Goal: Task Accomplishment & Management: Complete application form

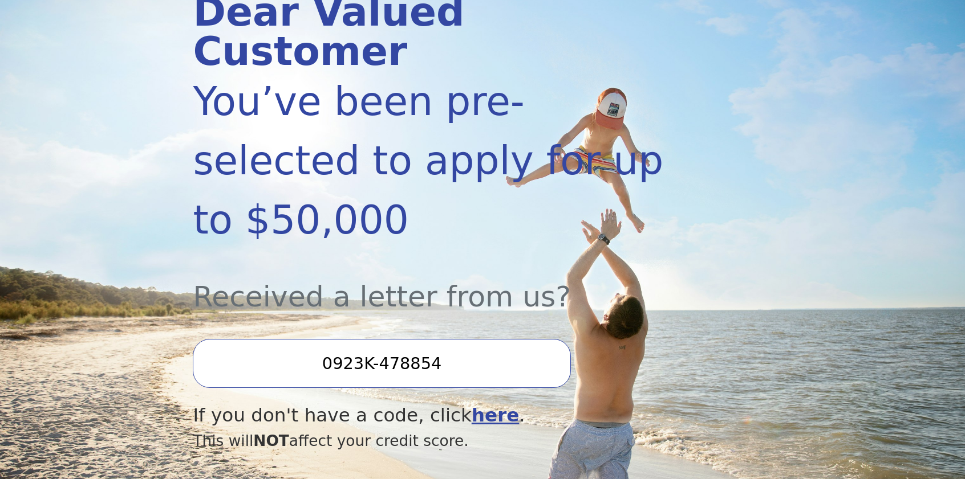
scroll to position [228, 0]
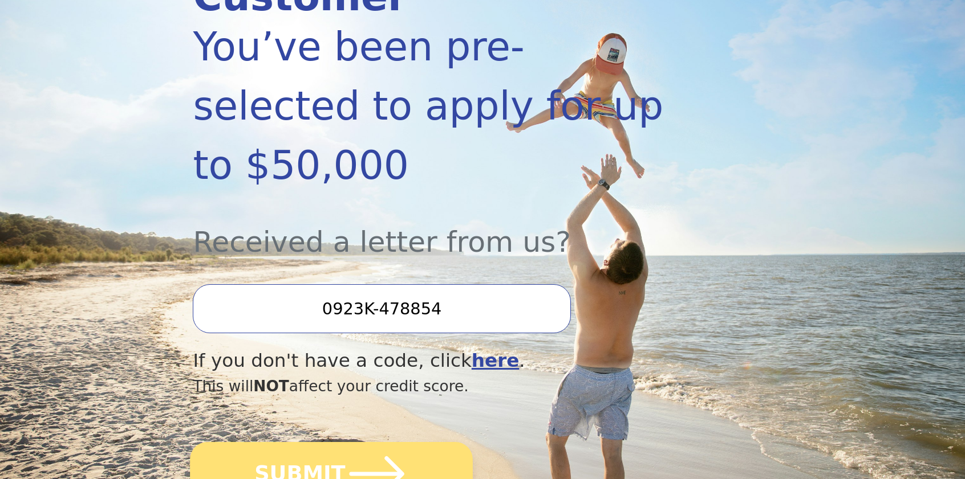
click at [369, 457] on icon "submit" at bounding box center [376, 474] width 55 height 35
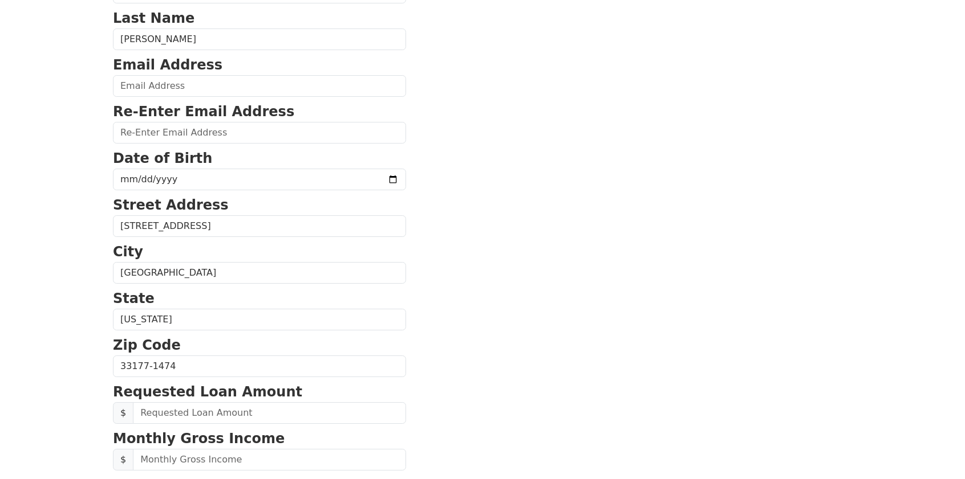
scroll to position [171, 0]
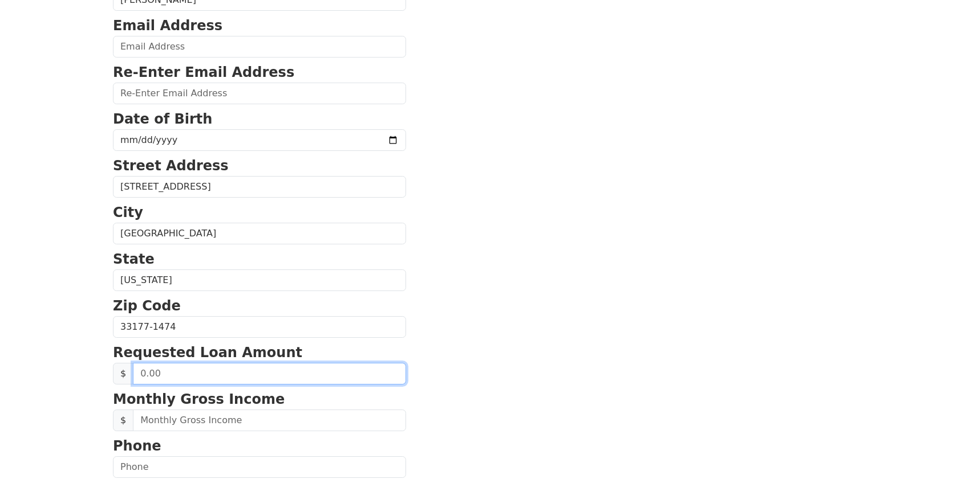
click at [151, 375] on input "text" at bounding box center [269, 374] width 273 height 22
type input "20,000.00"
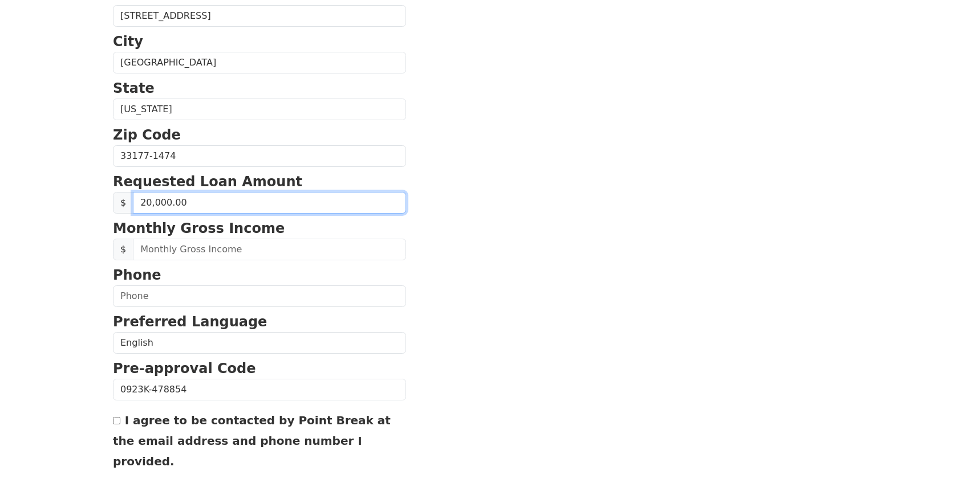
scroll to position [399, 0]
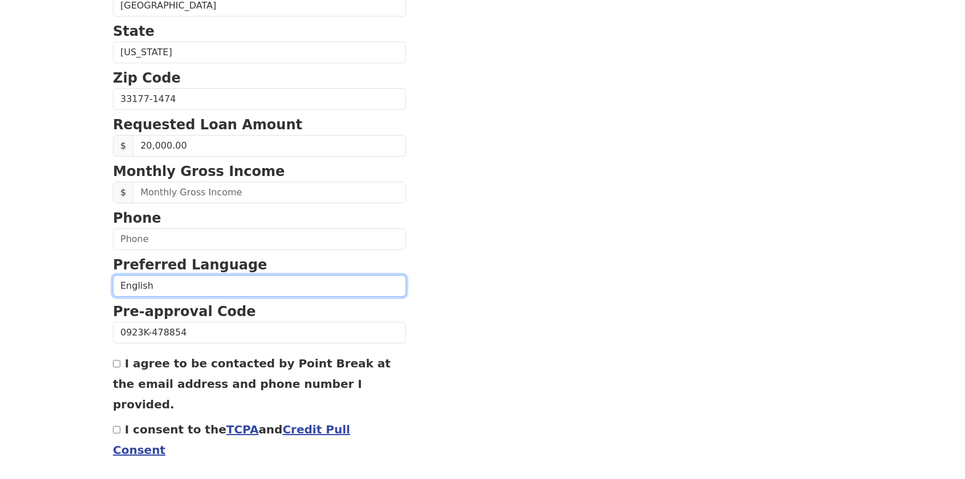
click at [167, 288] on select "English Spanish" at bounding box center [259, 286] width 293 height 22
select select "Spanish"
click at [113, 275] on select "English Spanish" at bounding box center [259, 286] width 293 height 22
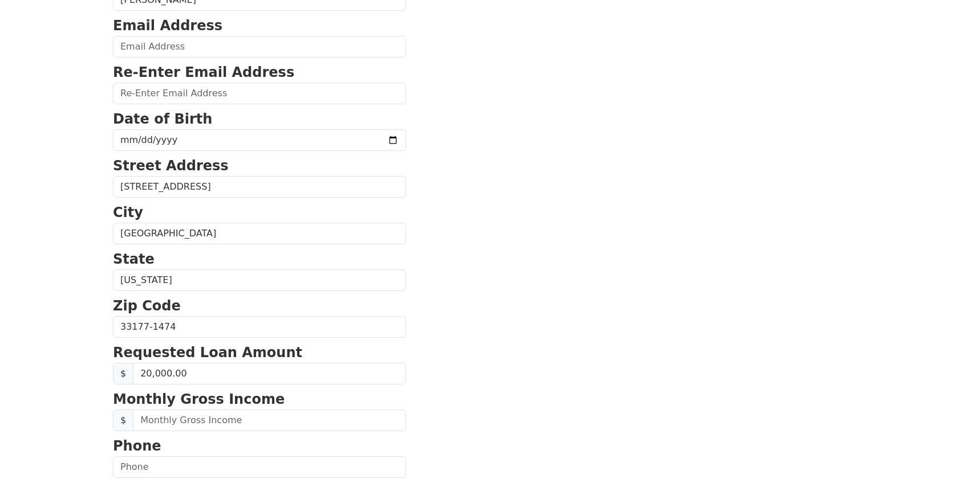
scroll to position [228, 0]
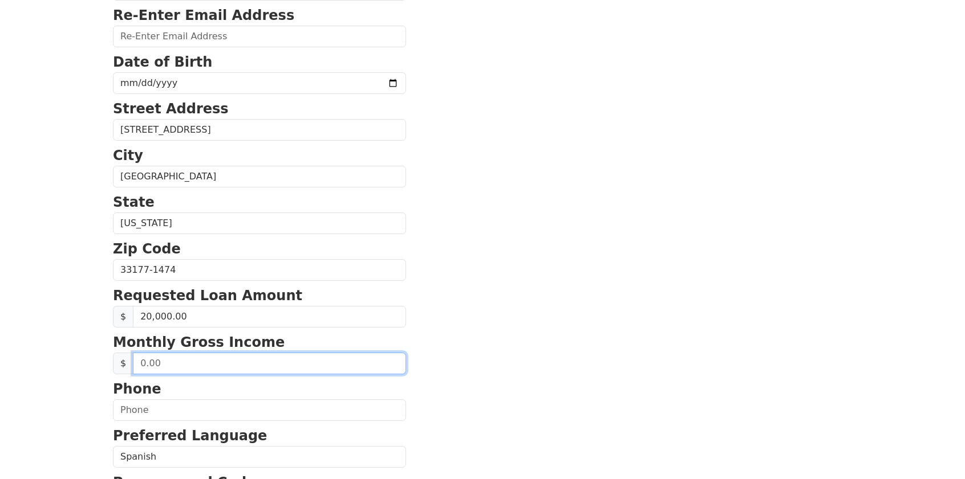
click at [151, 360] on input "text" at bounding box center [269, 364] width 273 height 22
type input "6,000.00"
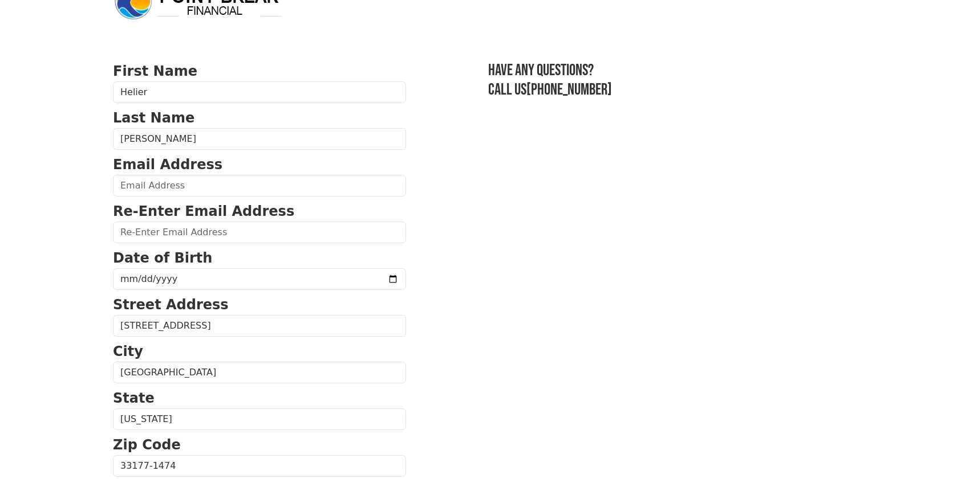
scroll to position [0, 0]
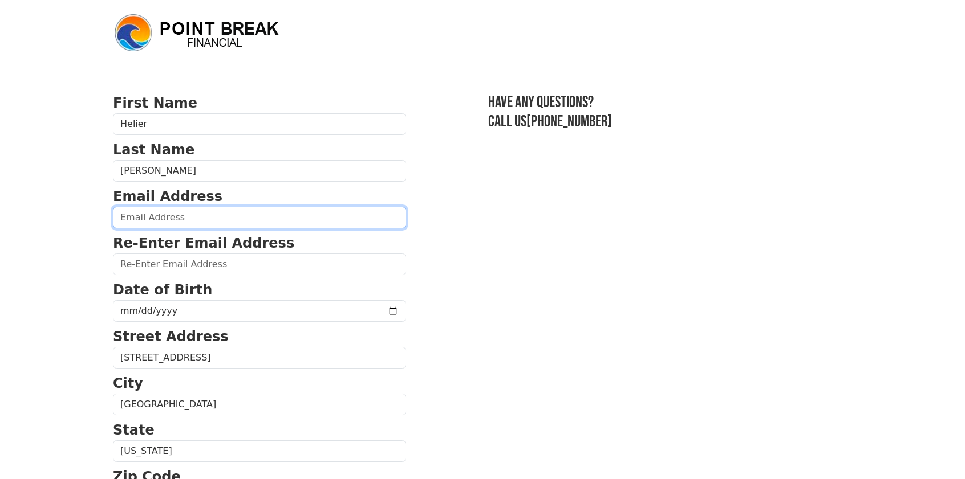
click at [135, 217] on input "email" at bounding box center [259, 218] width 293 height 22
type input "[EMAIL_ADDRESS][DOMAIN_NAME]"
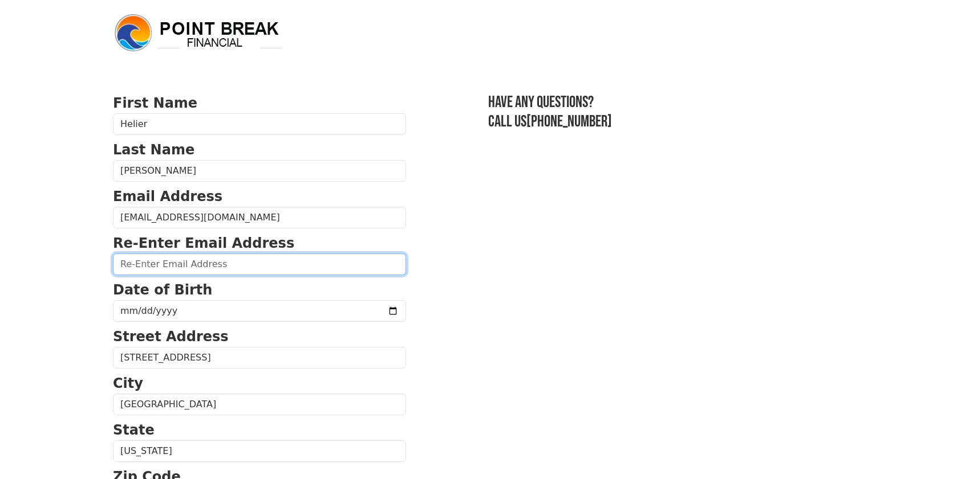
click at [134, 265] on input "email" at bounding box center [259, 265] width 293 height 22
type input "[EMAIL_ADDRESS][DOMAIN_NAME]"
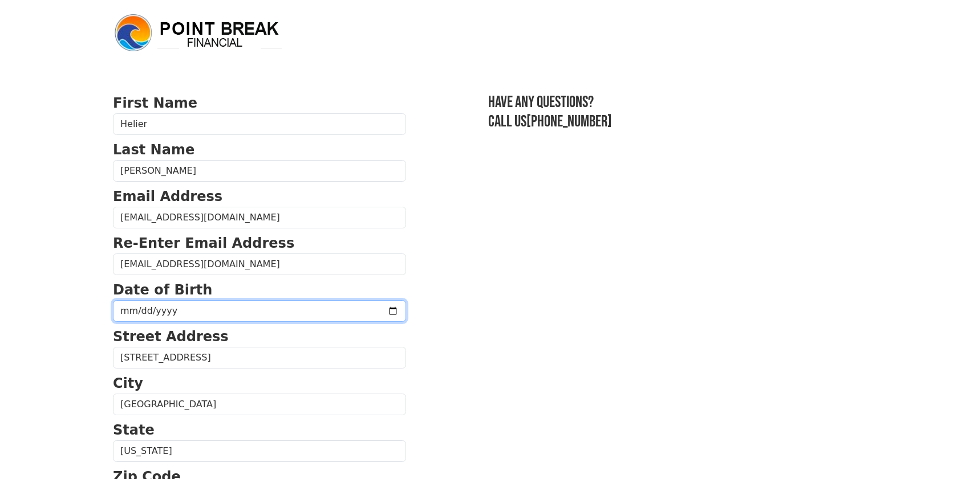
click at [133, 308] on input "date" at bounding box center [259, 311] width 293 height 22
type input "[DATE]"
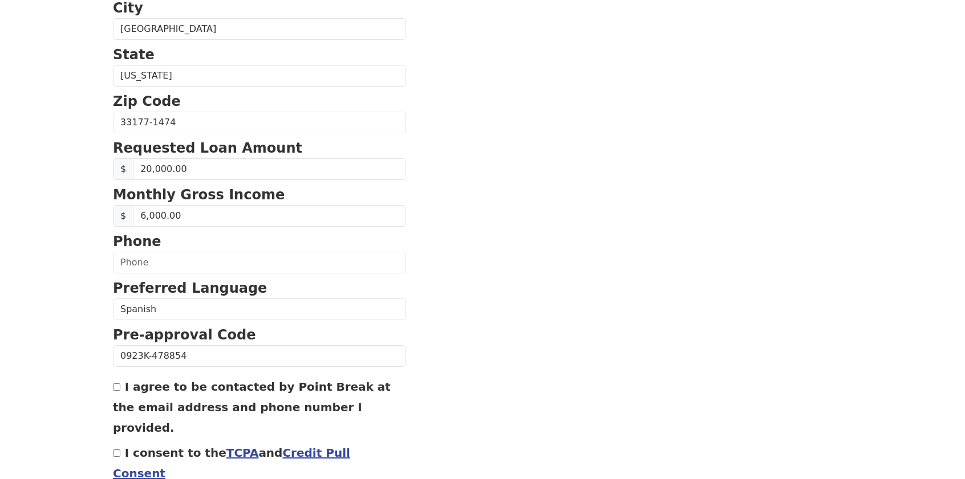
scroll to position [399, 0]
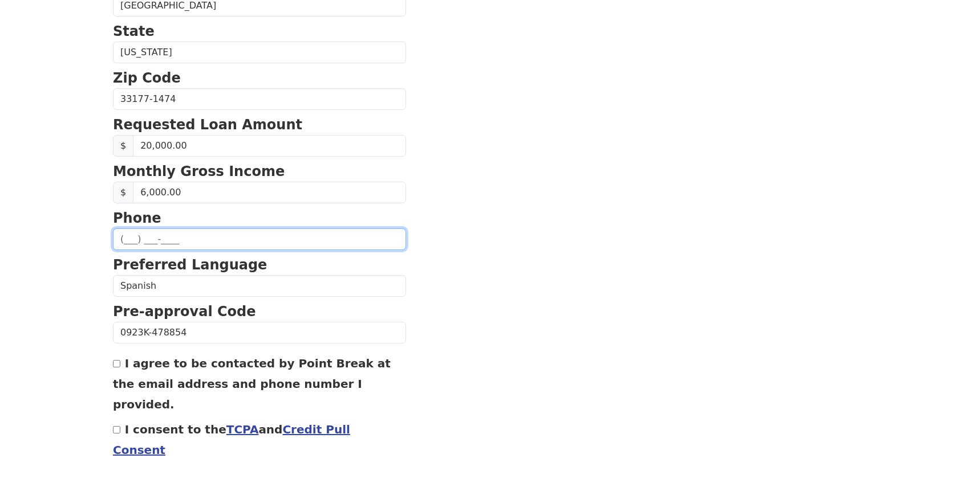
click at [145, 241] on input "text" at bounding box center [259, 240] width 293 height 22
type input "[PHONE_NUMBER]"
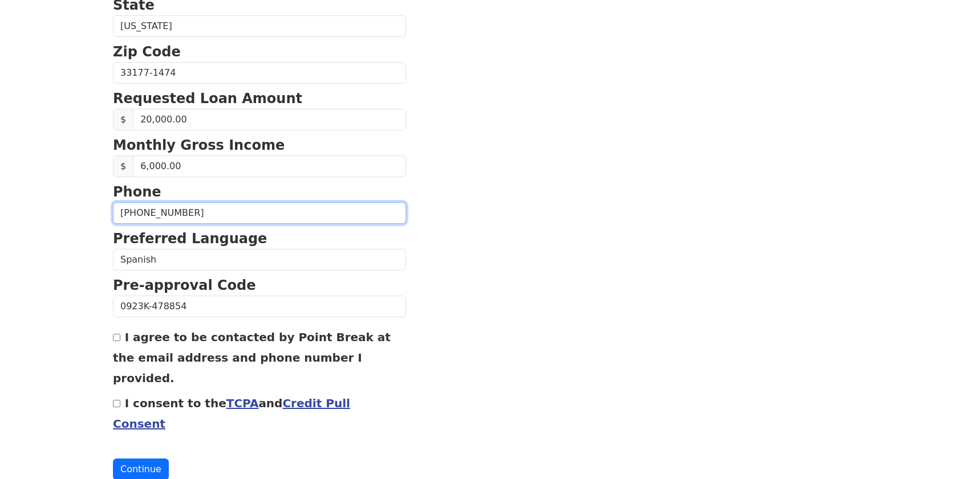
scroll to position [426, 0]
click at [114, 337] on input "I agree to be contacted by Point Break at the email address and phone number I …" at bounding box center [116, 336] width 7 height 7
checkbox input "true"
click at [117, 400] on input "I consent to the TCPA and Credit Pull Consent" at bounding box center [116, 403] width 7 height 7
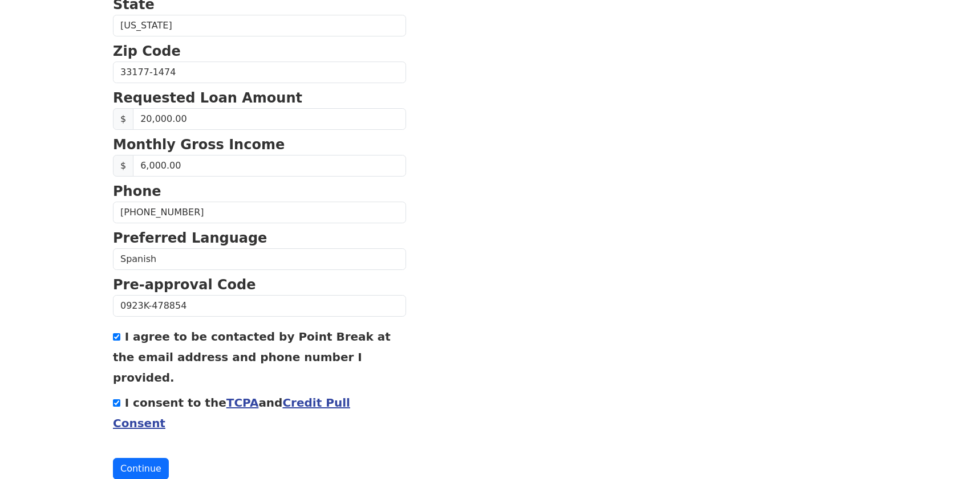
click at [114, 400] on input "I consent to the TCPA and Credit Pull Consent" at bounding box center [116, 403] width 7 height 7
click at [141, 458] on button "Continue" at bounding box center [141, 469] width 56 height 22
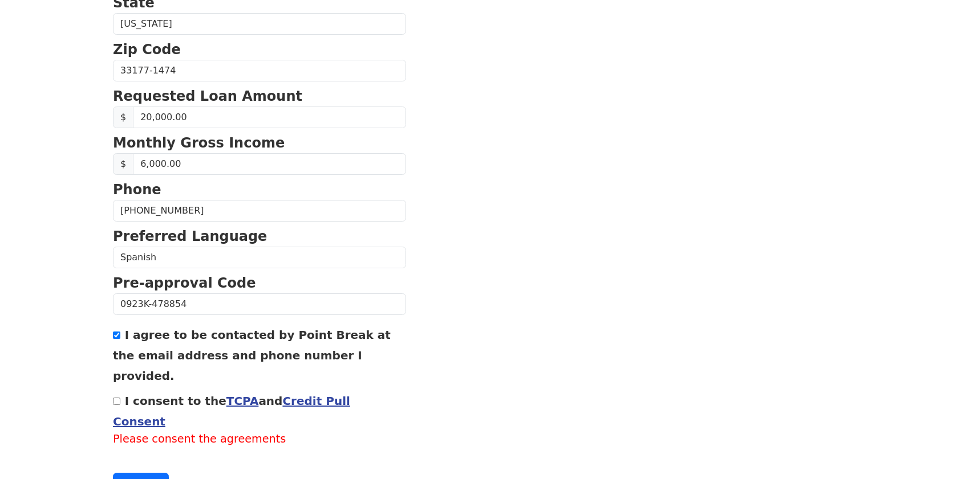
scroll to position [442, 0]
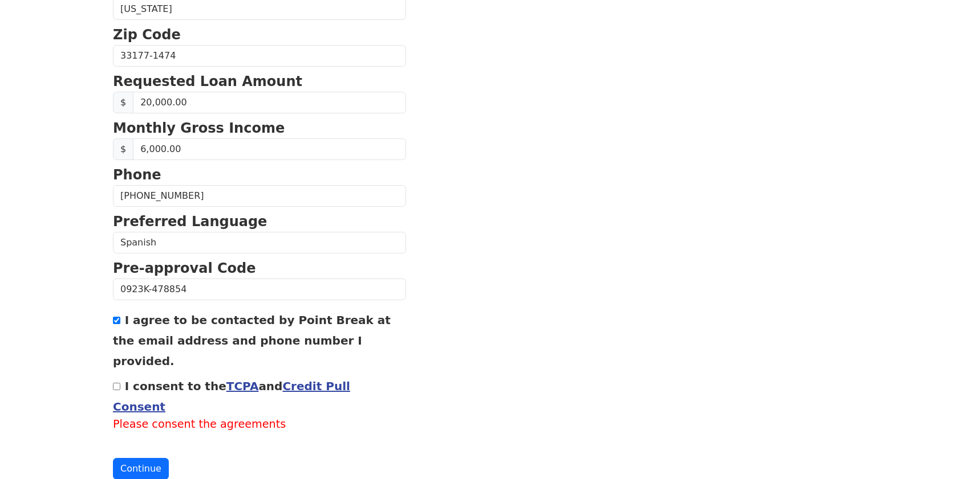
click at [117, 383] on input "I consent to the TCPA and Credit Pull Consent" at bounding box center [116, 386] width 7 height 7
checkbox input "true"
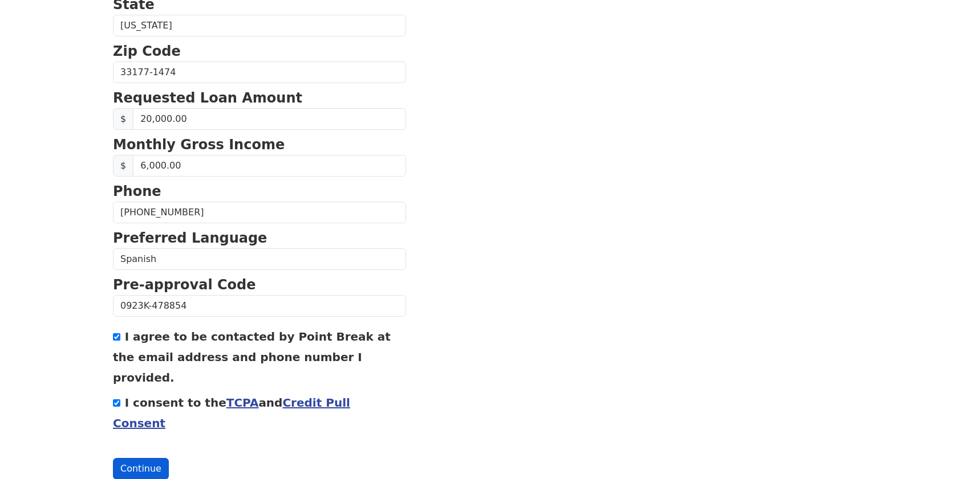
click at [133, 458] on button "Continue" at bounding box center [141, 469] width 56 height 22
